Goal: Task Accomplishment & Management: Manage account settings

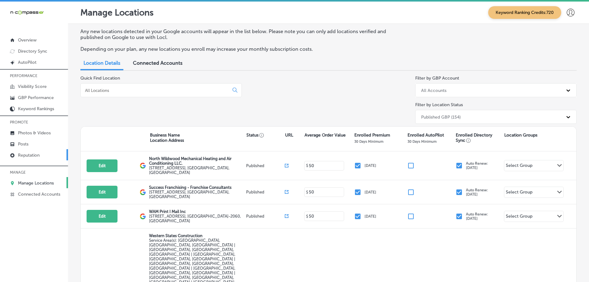
click at [32, 156] on p "Reputation" at bounding box center [29, 154] width 22 height 5
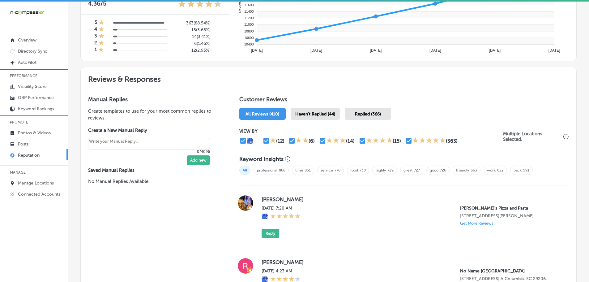
click at [321, 112] on span "Haven't Replied (44)" at bounding box center [315, 113] width 40 height 5
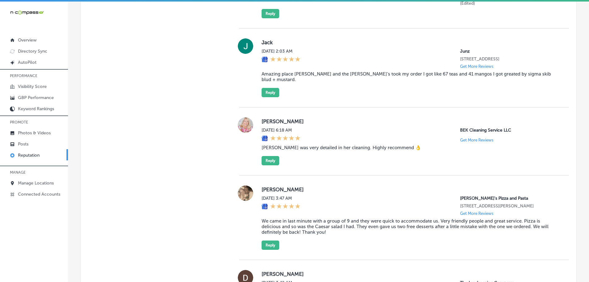
scroll to position [650, 0]
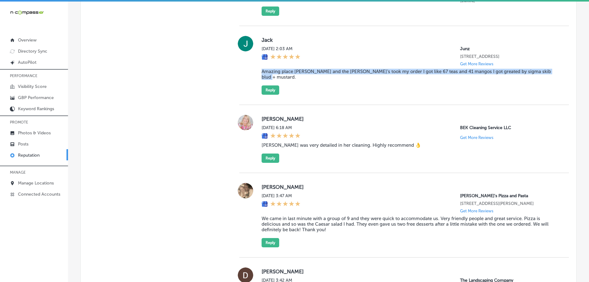
drag, startPoint x: 258, startPoint y: 77, endPoint x: 548, endPoint y: 79, distance: 289.5
click at [548, 79] on div "[PERSON_NAME][DATE] 2:03 AM Junz [STREET_ADDRESS] Get More Reviews Amazing plac…" at bounding box center [404, 65] width 330 height 59
copy blockquote "Amazing place [PERSON_NAME] and the [PERSON_NAME]’s took my order I got like 67…"
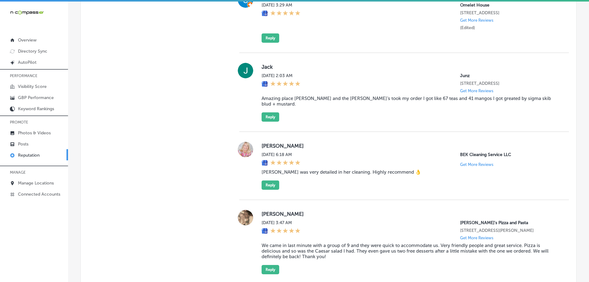
scroll to position [619, 0]
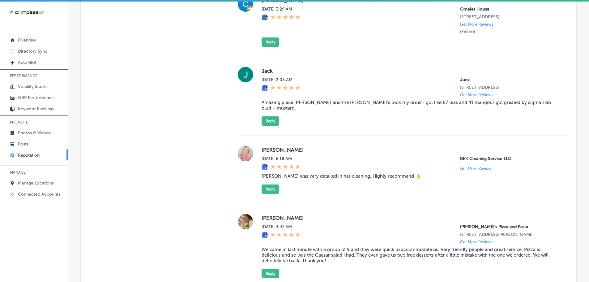
click at [263, 127] on div "[PERSON_NAME][DATE] 2:03 AM Junz [STREET_ADDRESS] Get More Reviews Amazing plac…" at bounding box center [404, 96] width 330 height 79
click at [265, 124] on button "Reply" at bounding box center [271, 120] width 18 height 9
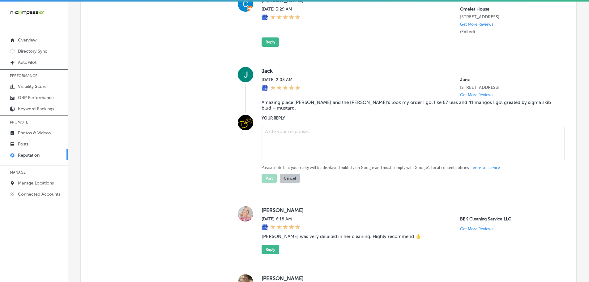
type textarea "x"
click at [288, 143] on textarea at bounding box center [413, 143] width 303 height 35
paste textarea "Thank you so much for the great review! We're happy to hear that [PERSON_NAME] …"
type textarea "Thank you so much for the great review! We're happy to hear that [PERSON_NAME] …"
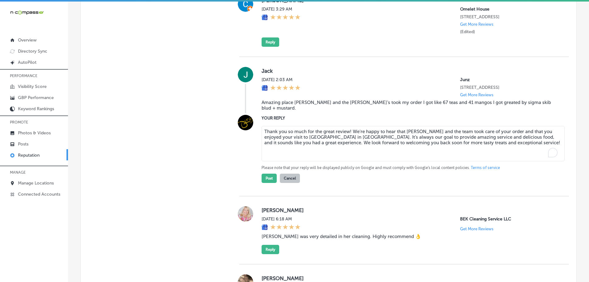
type textarea "x"
click at [348, 131] on textarea "Thank you so much for the great review! We're happy to hear that [PERSON_NAME] …" at bounding box center [413, 143] width 303 height 35
type textarea "Thank you so much for the great review, [PERSON_NAME]! We're happy to hear that…"
click at [267, 178] on button "Post" at bounding box center [269, 178] width 15 height 9
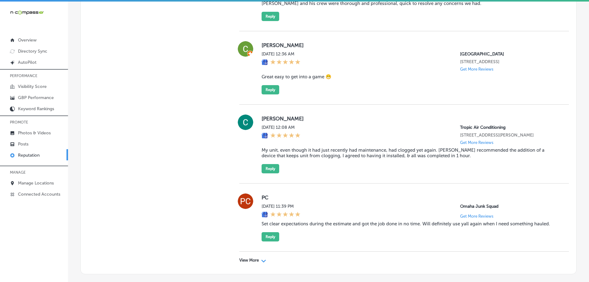
scroll to position [1757, 0]
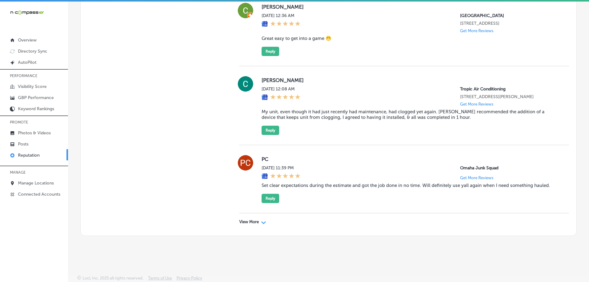
click at [251, 220] on p "View More" at bounding box center [248, 221] width 19 height 5
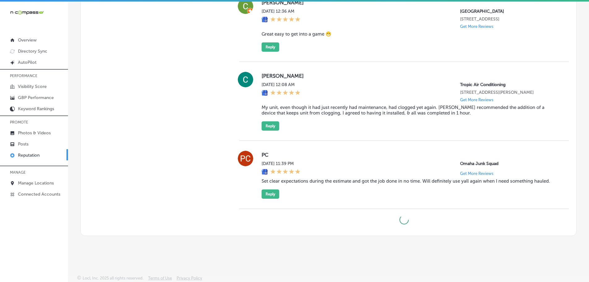
type textarea "x"
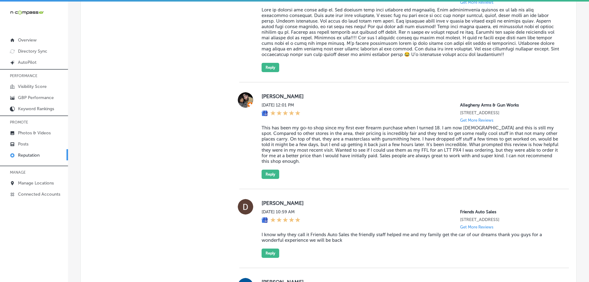
scroll to position [984, 0]
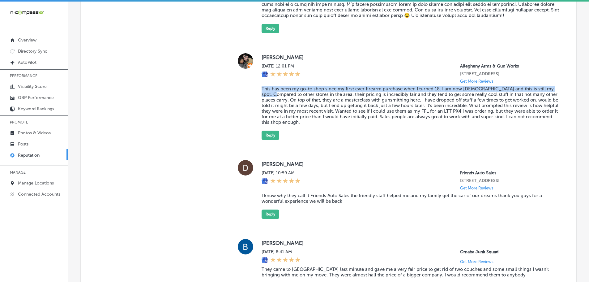
drag, startPoint x: 257, startPoint y: 93, endPoint x: 280, endPoint y: 99, distance: 22.9
click at [280, 99] on div "[PERSON_NAME] [DATE] 12:01 PM [GEOGRAPHIC_DATA] [STREET_ADDRESS] Get More Revie…" at bounding box center [404, 96] width 330 height 87
click at [269, 100] on blockquote "This has been my go-to shop since my first ever firearm purchase when I turned …" at bounding box center [411, 105] width 298 height 39
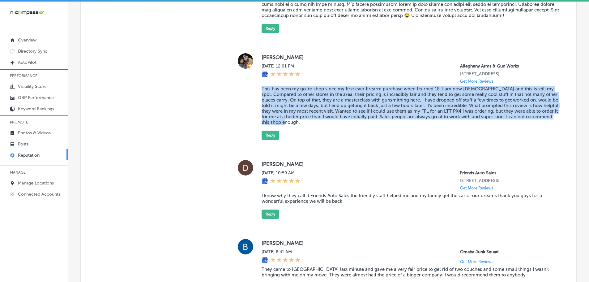
drag, startPoint x: 259, startPoint y: 95, endPoint x: 352, endPoint y: 128, distance: 98.3
click at [352, 128] on div "[PERSON_NAME] [DATE] 12:01 PM [GEOGRAPHIC_DATA] [STREET_ADDRESS] Get More Revie…" at bounding box center [404, 96] width 330 height 87
copy blockquote "This has been my go-to shop since my first ever firearm purchase when I turned …"
click at [266, 140] on button "Reply" at bounding box center [271, 135] width 18 height 9
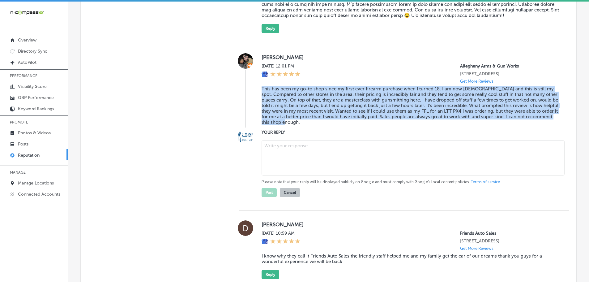
click at [281, 157] on textarea at bounding box center [413, 157] width 303 height 35
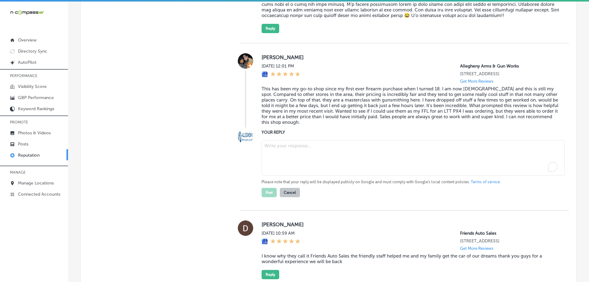
paste textarea "Thank you so much for the fantastic 5-star review! We’re honored to have been y…"
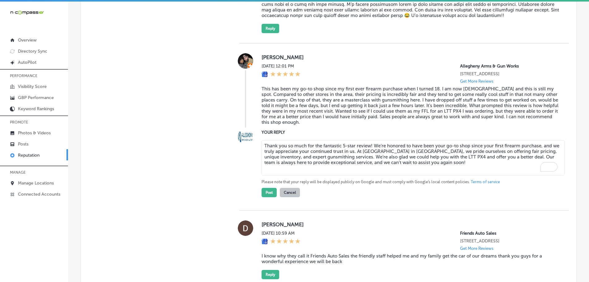
drag, startPoint x: 369, startPoint y: 152, endPoint x: 378, endPoint y: 152, distance: 8.7
click at [369, 152] on textarea "Thank you so much for the fantastic 5-star review! We’re honored to have been y…" at bounding box center [413, 157] width 303 height 35
type textarea "Thank you so much for the fantastic 5-star review, [PERSON_NAME]! We’re honored…"
click at [268, 197] on button "Post" at bounding box center [269, 192] width 15 height 9
type textarea "x"
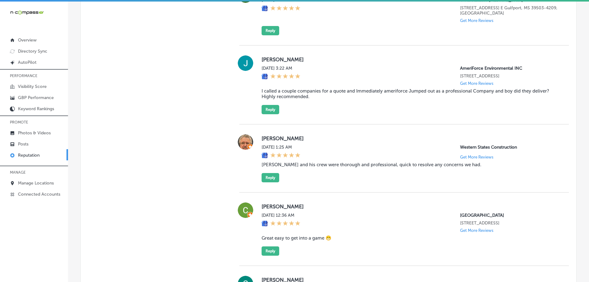
scroll to position [1448, 0]
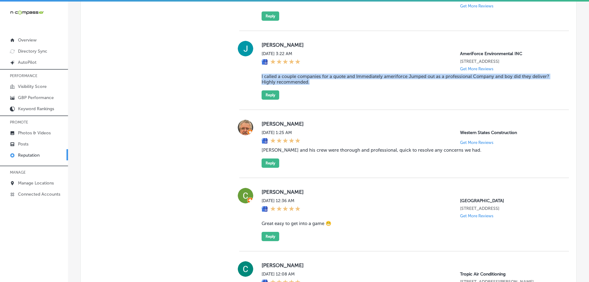
drag, startPoint x: 260, startPoint y: 92, endPoint x: 317, endPoint y: 101, distance: 57.8
click at [317, 100] on div "[PERSON_NAME][DATE] 3:22 AM AmeriForce Environmental INC [STREET_ADDRESS] Get M…" at bounding box center [404, 70] width 330 height 59
copy blockquote "I called a couple companies for a quote and Immediately ameriforce Jumped out a…"
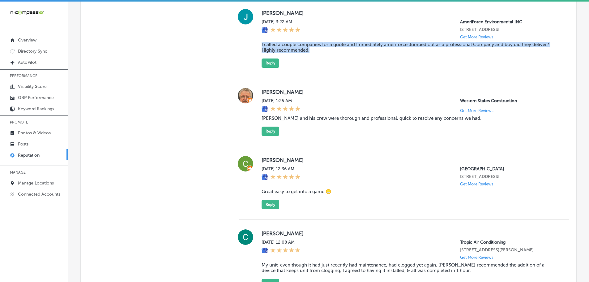
scroll to position [1479, 0]
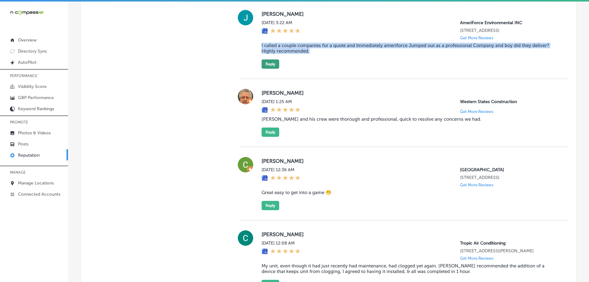
click at [268, 69] on button "Reply" at bounding box center [271, 63] width 18 height 9
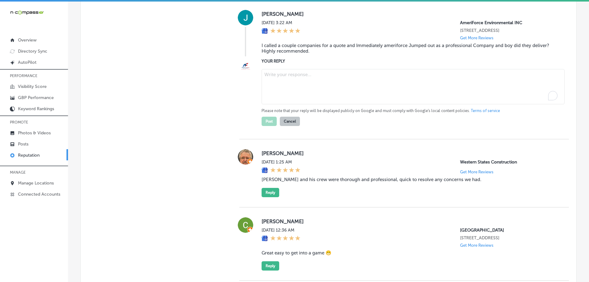
click at [290, 98] on textarea "To enrich screen reader interactions, please activate Accessibility in Grammarl…" at bounding box center [413, 86] width 303 height 35
paste textarea "Thank you so much for your kind review! We’re glad that AmeriForce Environmenta…"
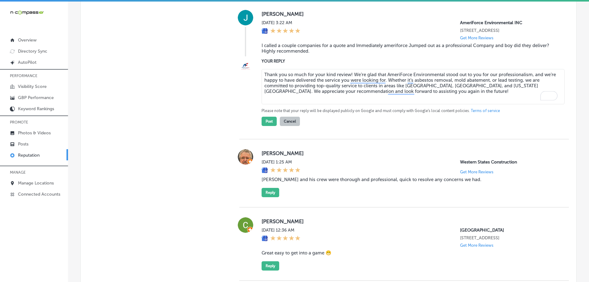
click at [349, 92] on textarea "Thank you so much for your kind review! We’re glad that AmeriForce Environmenta…" at bounding box center [413, 86] width 303 height 35
type textarea "Thank you so much for your kind review, [PERSON_NAME]! We’re glad that AmeriFor…"
click at [268, 126] on button "Post" at bounding box center [269, 121] width 15 height 9
type textarea "x"
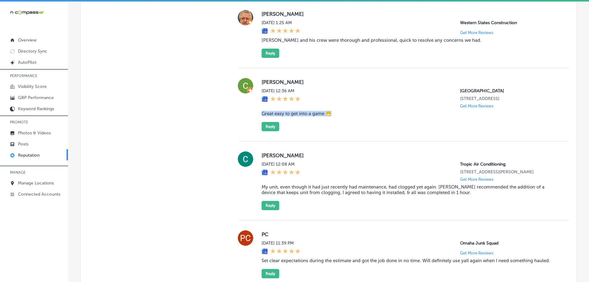
drag, startPoint x: 264, startPoint y: 123, endPoint x: 332, endPoint y: 128, distance: 68.8
click at [332, 128] on div "[PERSON_NAME] [DATE] 12:36 AM [GEOGRAPHIC_DATA] [STREET_ADDRESS] Get More Revie…" at bounding box center [404, 104] width 330 height 53
copy blockquote "Great easy to get into a game 😁"
click at [264, 131] on button "Reply" at bounding box center [271, 126] width 18 height 9
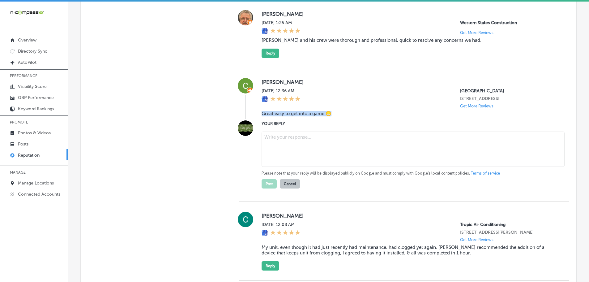
click at [288, 153] on textarea at bounding box center [413, 148] width 303 height 35
paste textarea "Thank you for the wonderful 5-star review! We’re so glad you had an easy and en…"
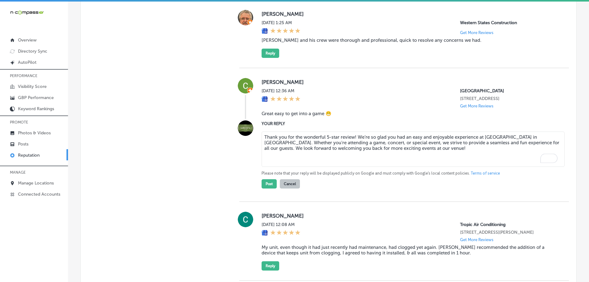
click at [354, 150] on textarea "Thank you for the wonderful 5-star review! We’re so glad you had an easy and en…" at bounding box center [413, 148] width 303 height 35
type textarea "Thank you for the wonderful 5-star review, [PERSON_NAME]! We’re so glad you had…"
click at [272, 188] on button "Post" at bounding box center [269, 183] width 15 height 9
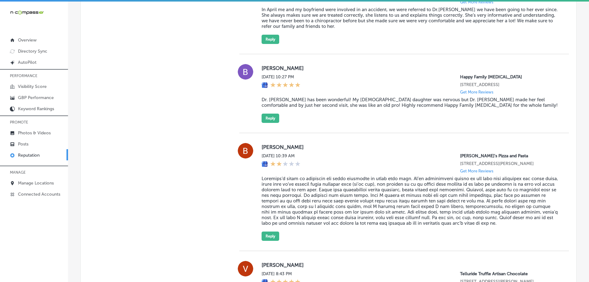
scroll to position [3150, 0]
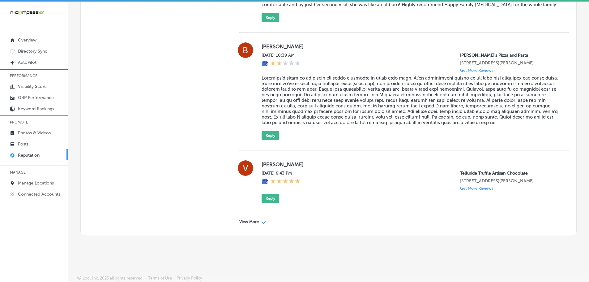
click at [248, 219] on div "View More Path Created with Sketch." at bounding box center [404, 221] width 330 height 17
click at [258, 221] on div "View More Path Created with Sketch." at bounding box center [252, 221] width 27 height 5
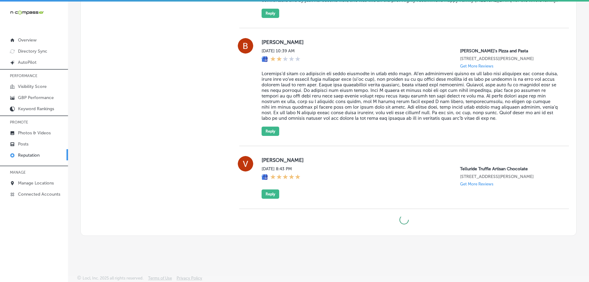
type textarea "x"
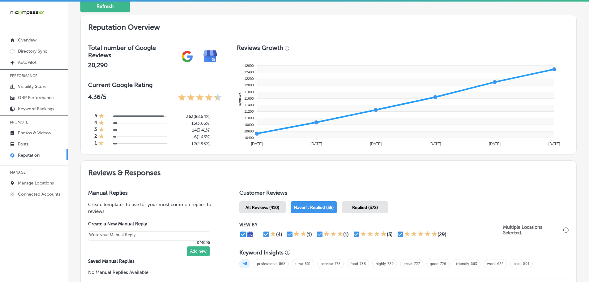
scroll to position [0, 0]
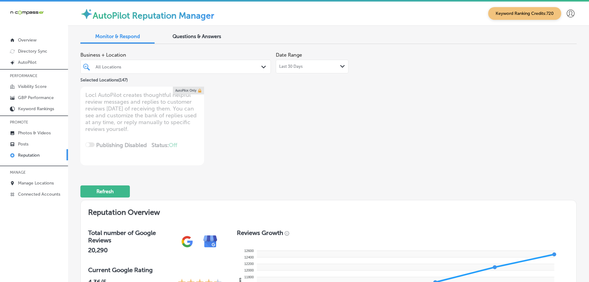
click at [264, 63] on div "All Locations Path Created with Sketch." at bounding box center [176, 67] width 190 height 10
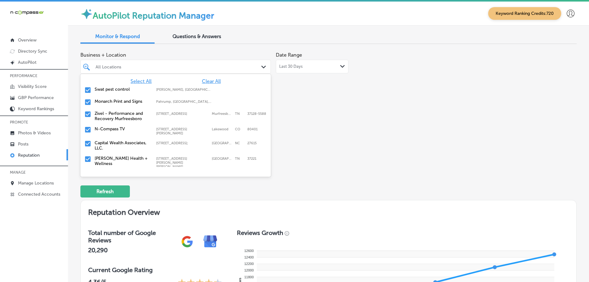
click at [320, 95] on div "Business + Location option focused, 1 of 148. 148 results available. Use Up and…" at bounding box center [229, 107] width 298 height 116
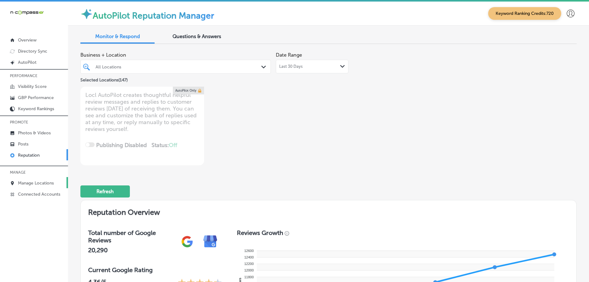
click at [24, 183] on p "Manage Locations" at bounding box center [36, 182] width 36 height 5
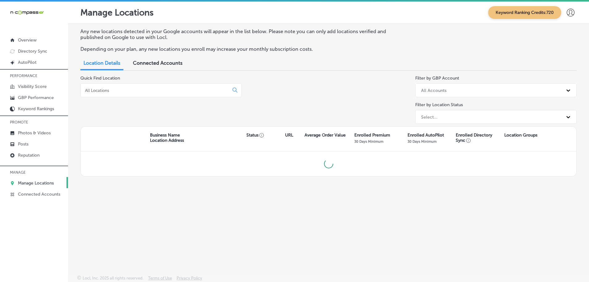
click at [109, 89] on input at bounding box center [155, 91] width 143 height 6
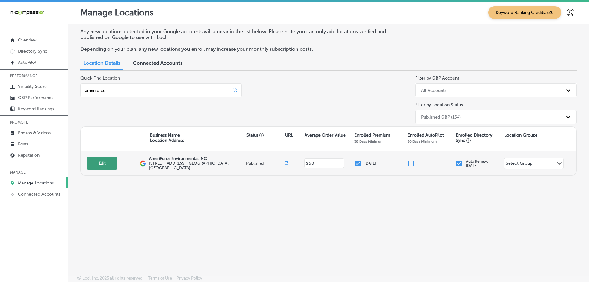
type input "ameriforce"
click at [103, 164] on button "Edit" at bounding box center [102, 163] width 31 height 13
select select "US"
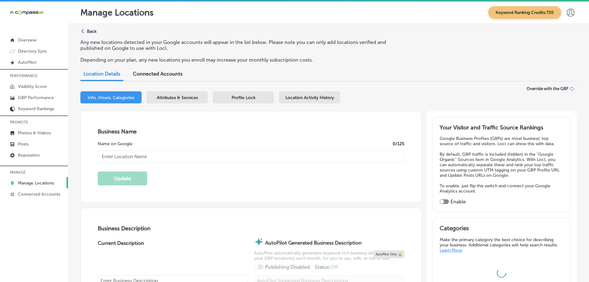
type input "AmeriForce Environmental INC"
type input "[STREET_ADDRESS]"
type input "[GEOGRAPHIC_DATA]"
type input "80033"
type input "US"
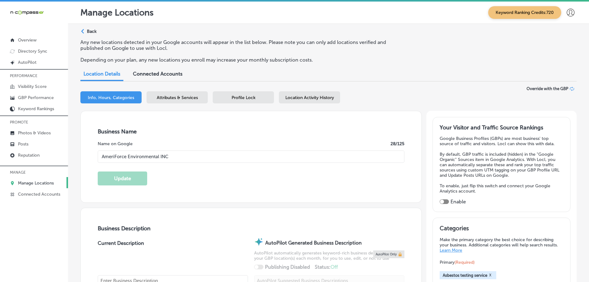
type input "[URL][DOMAIN_NAME]"
checkbox input "true"
type textarea "AmeriForce Environmental INC is your trusted expert for asbestos abatement, mol…"
type input "[PHONE_NUMBER]"
click at [292, 100] on span "Location Activity History" at bounding box center [309, 97] width 49 height 5
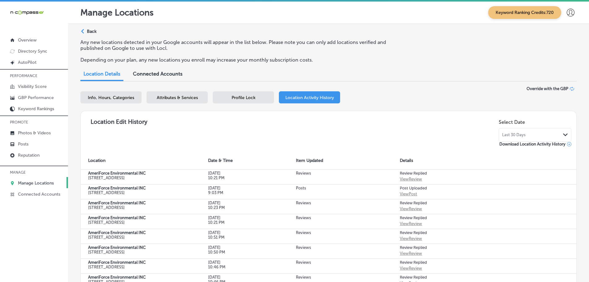
click at [118, 99] on span "Info, Hours, Categories" at bounding box center [111, 97] width 46 height 5
select select "US"
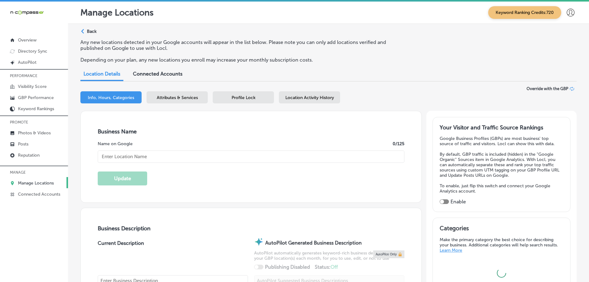
type input "AmeriForce Environmental INC"
type input "[STREET_ADDRESS]"
type input "[GEOGRAPHIC_DATA]"
type input "80033"
type input "US"
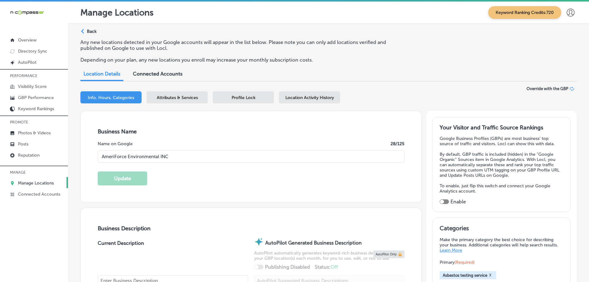
type input "[URL][DOMAIN_NAME]"
checkbox input "true"
type textarea "AmeriForce Environmental INC is your trusted expert for asbestos abatement, mol…"
type input "[PHONE_NUMBER]"
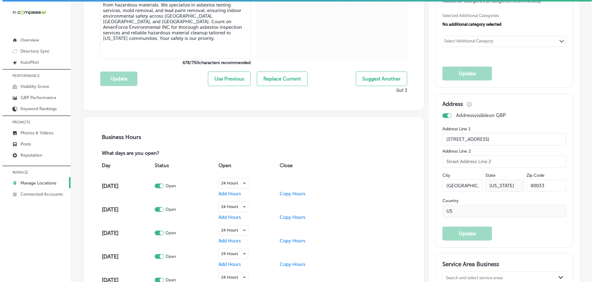
scroll to position [309, 0]
click at [527, 137] on input "[STREET_ADDRESS]" at bounding box center [502, 139] width 124 height 12
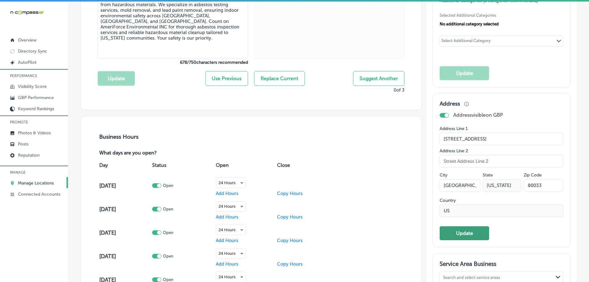
type input "[STREET_ADDRESS]"
click at [457, 232] on button "Update" at bounding box center [464, 233] width 49 height 14
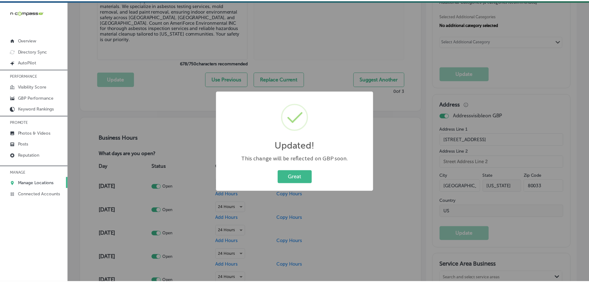
scroll to position [310, 0]
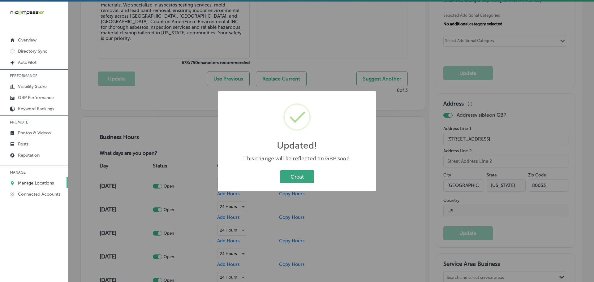
click at [312, 176] on button "Great" at bounding box center [297, 176] width 34 height 13
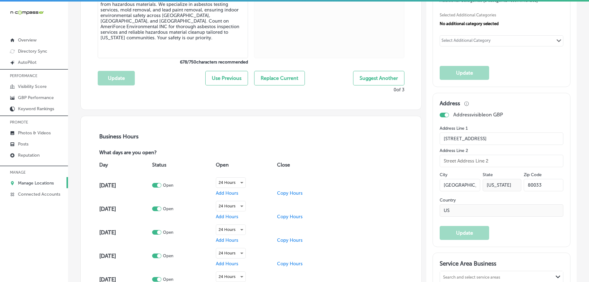
scroll to position [309, 0]
